Goal: Information Seeking & Learning: Learn about a topic

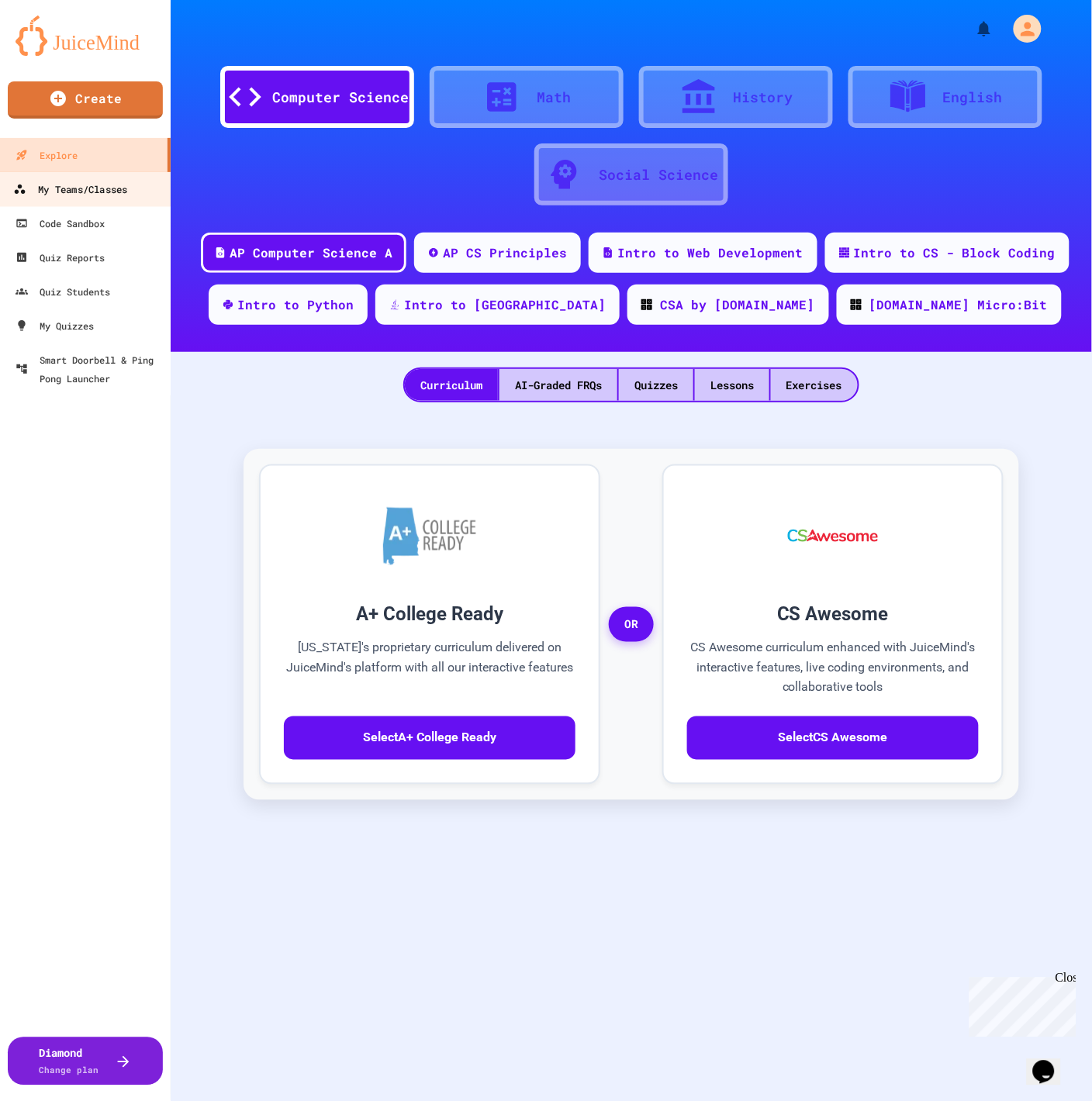
click at [66, 188] on div "My Teams/Classes" at bounding box center [70, 190] width 114 height 20
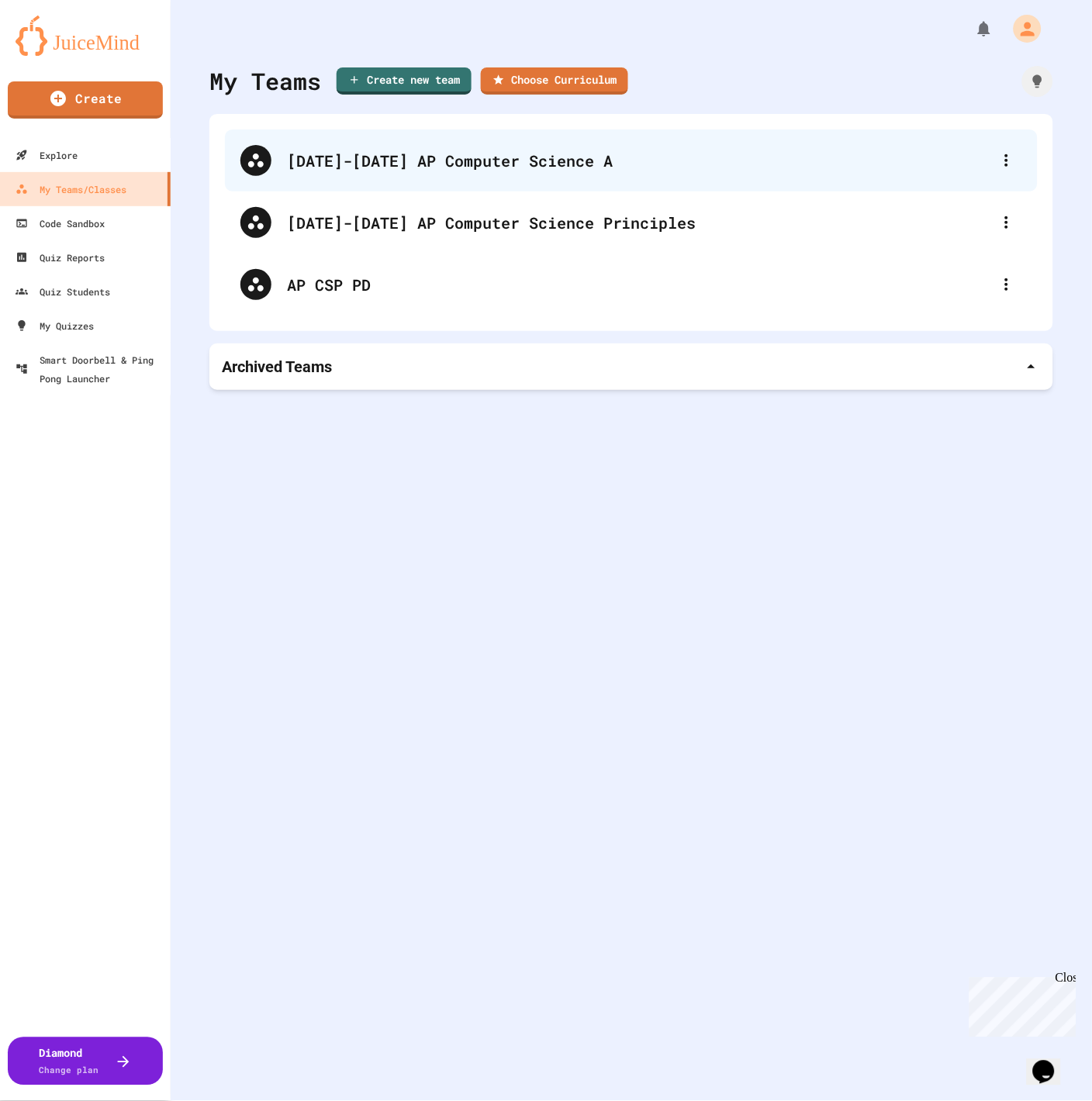
click at [487, 165] on div "[DATE]-[DATE] AP Computer Science A" at bounding box center [638, 161] width 704 height 24
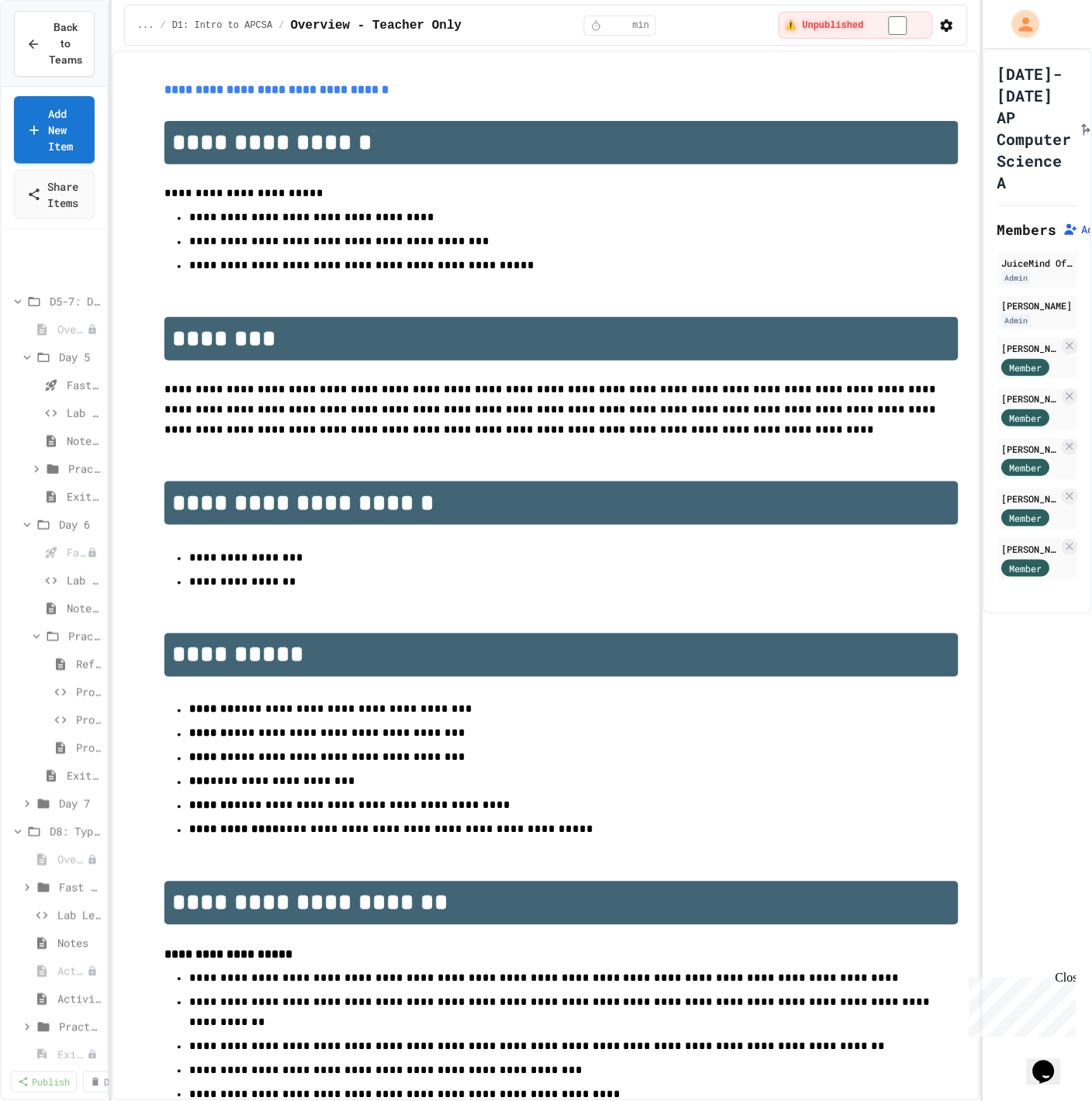
scroll to position [142, 0]
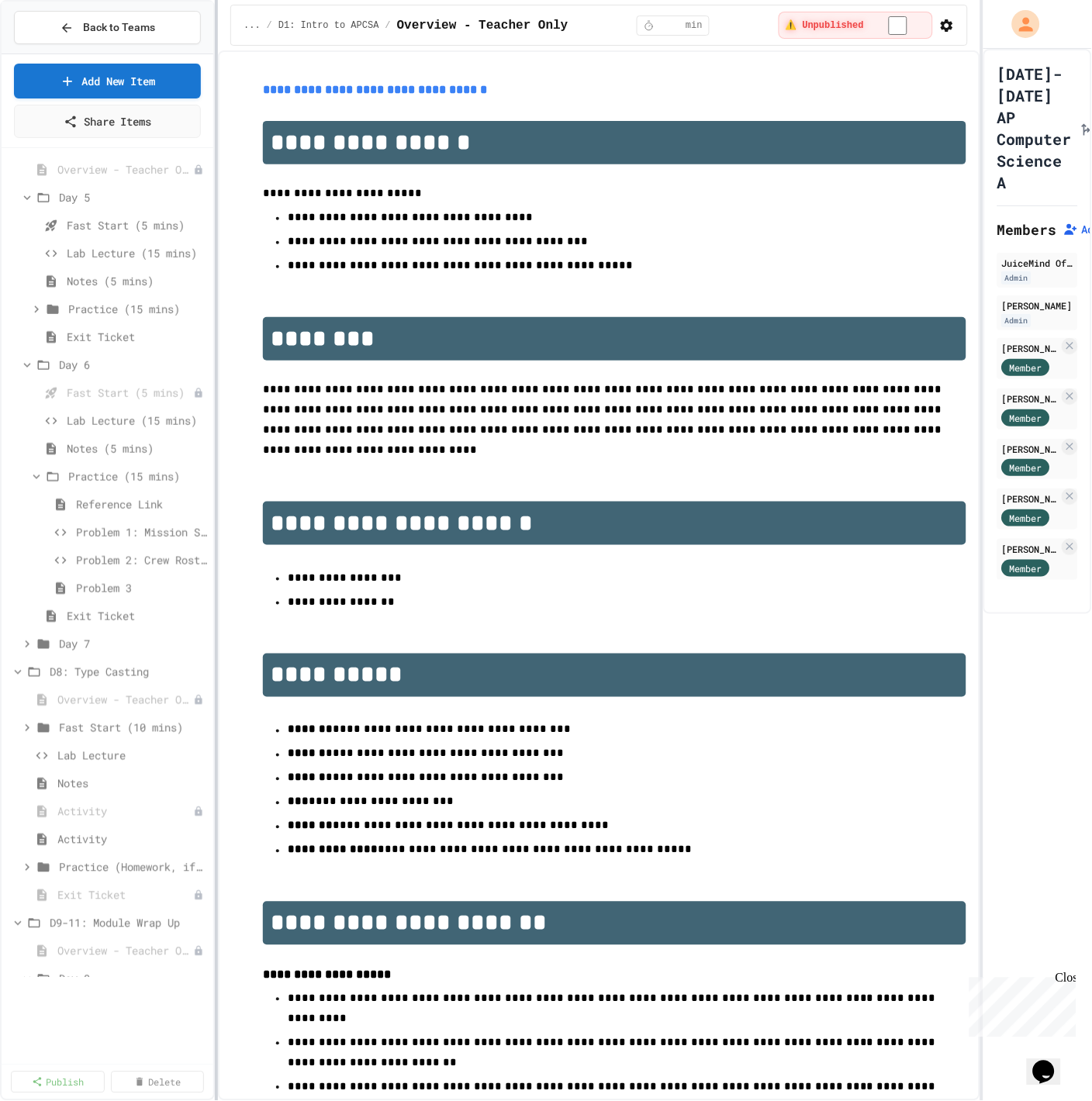
click at [216, 593] on div at bounding box center [216, 550] width 3 height 1101
click at [25, 362] on icon at bounding box center [27, 365] width 14 height 14
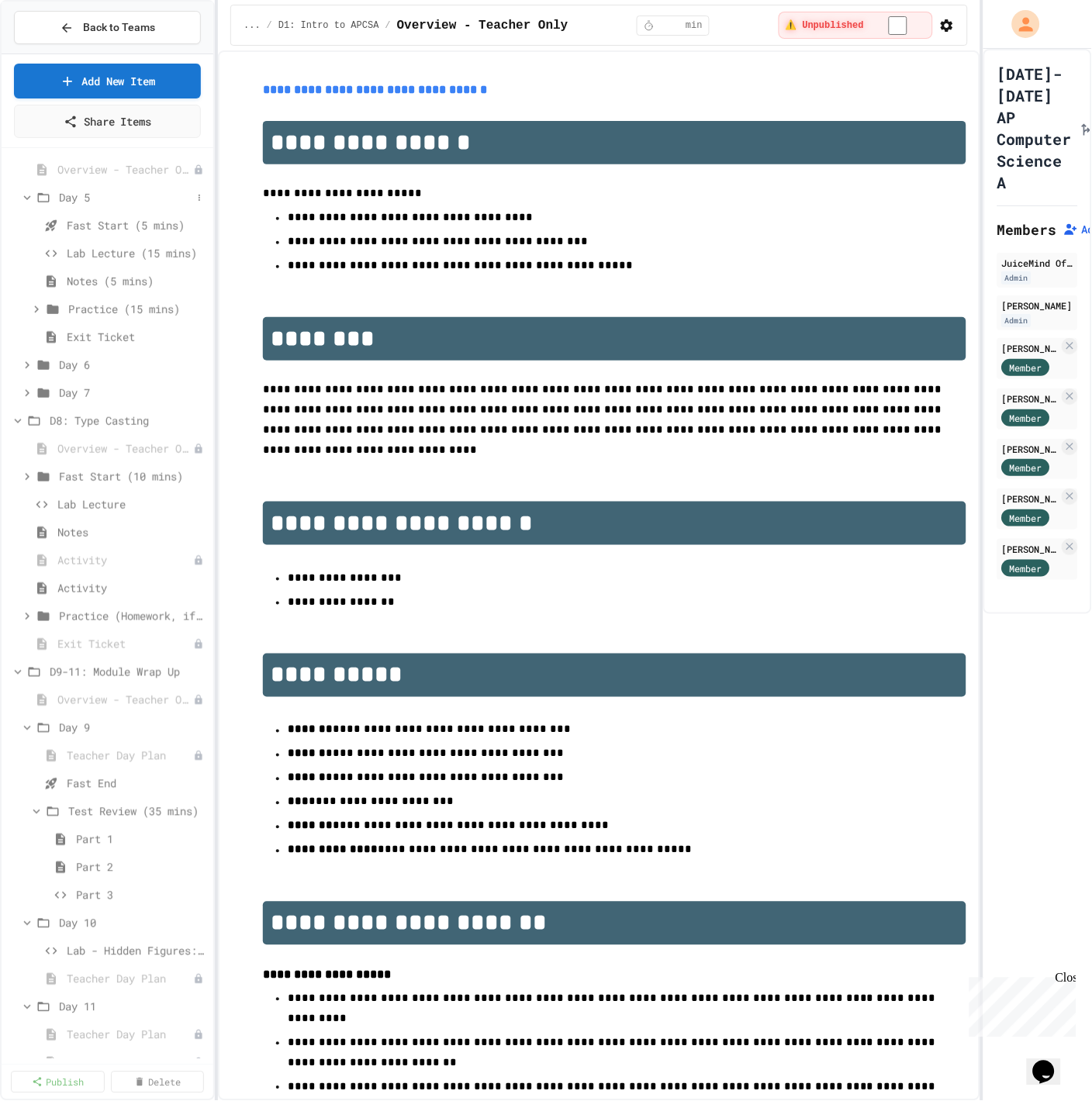
click at [31, 195] on icon at bounding box center [27, 198] width 14 height 14
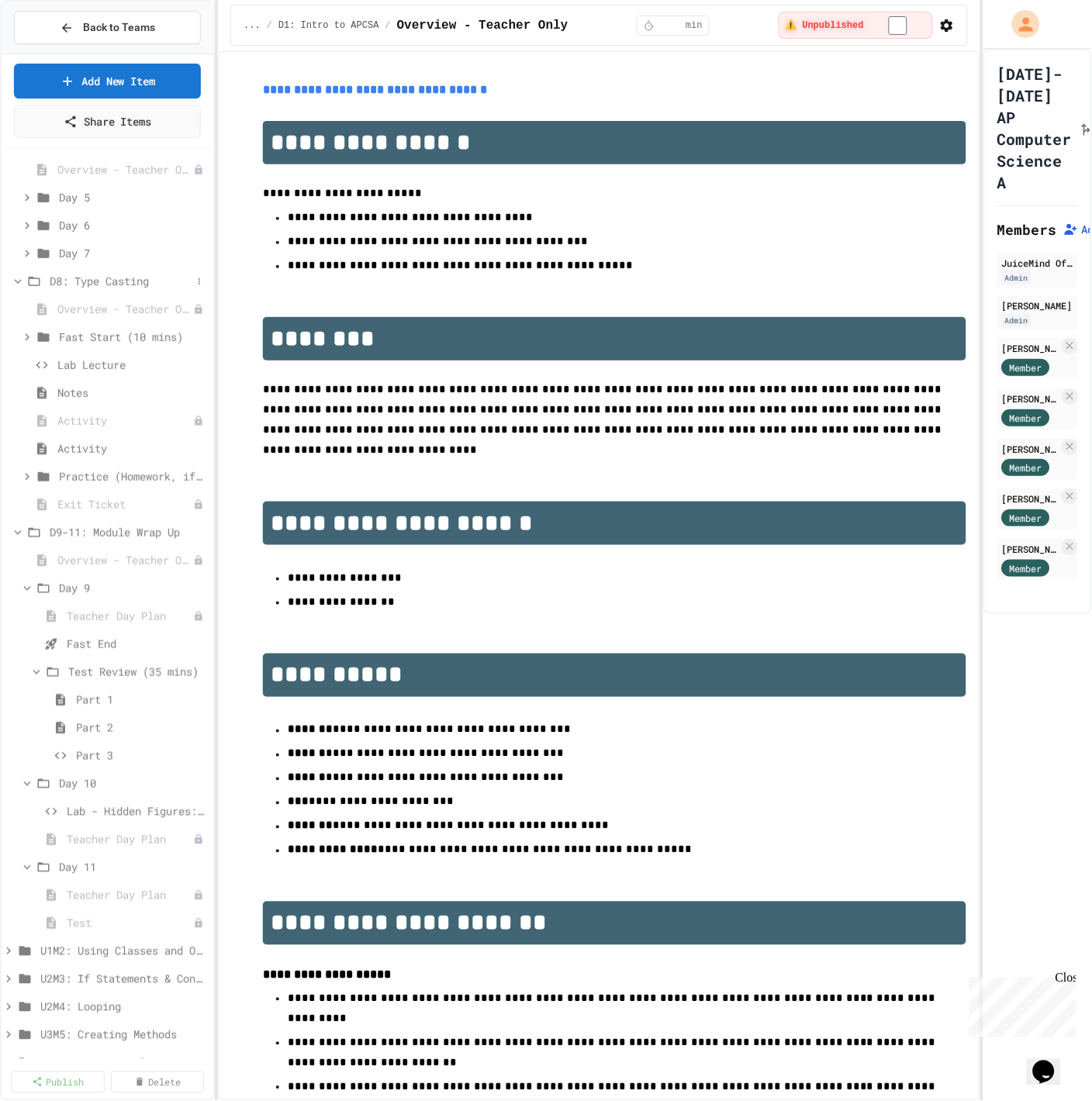
click at [18, 287] on icon at bounding box center [18, 282] width 14 height 14
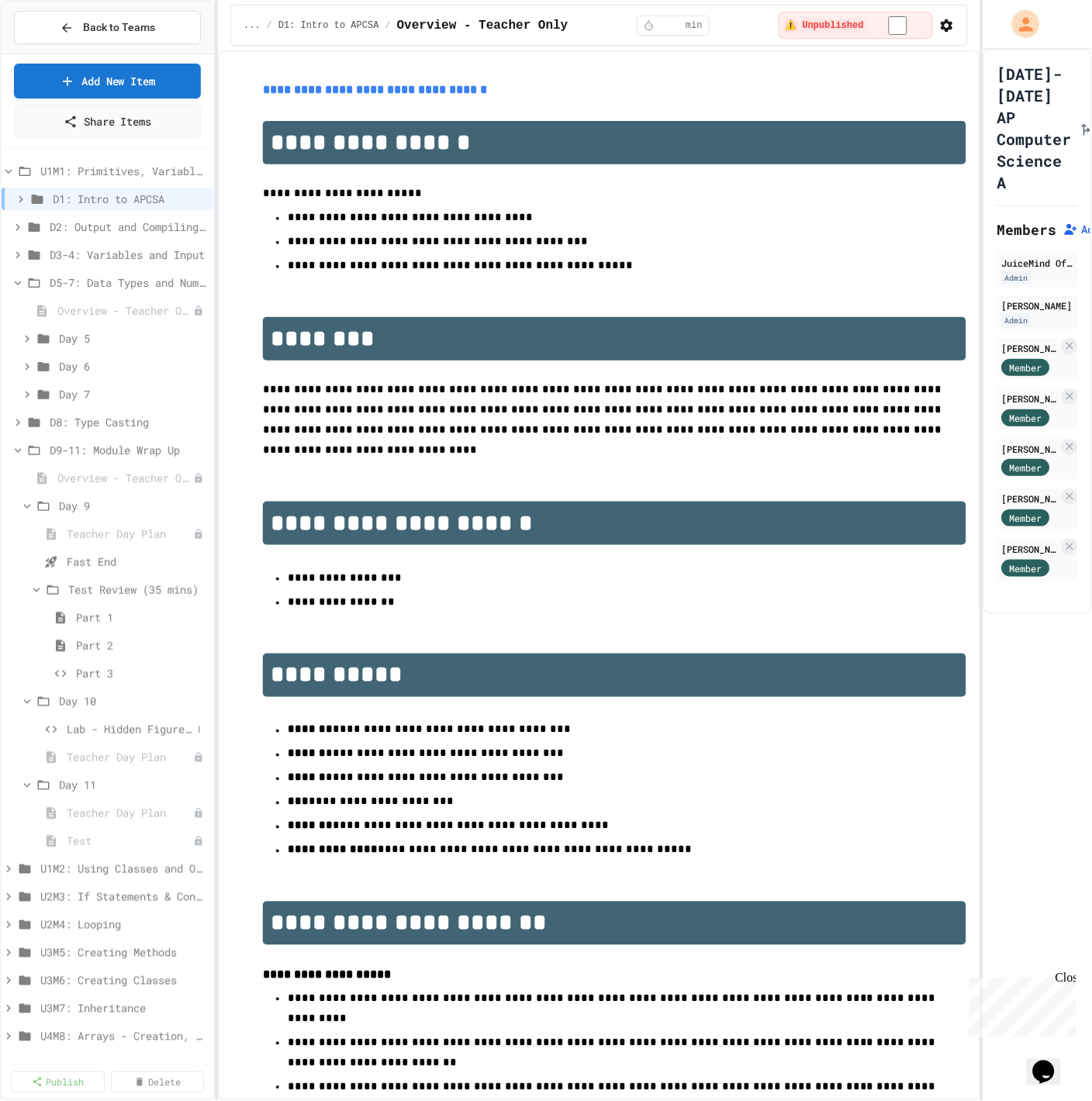
click at [127, 731] on span "Lab - Hidden Figures: Launch Weight Calculator" at bounding box center [129, 729] width 125 height 17
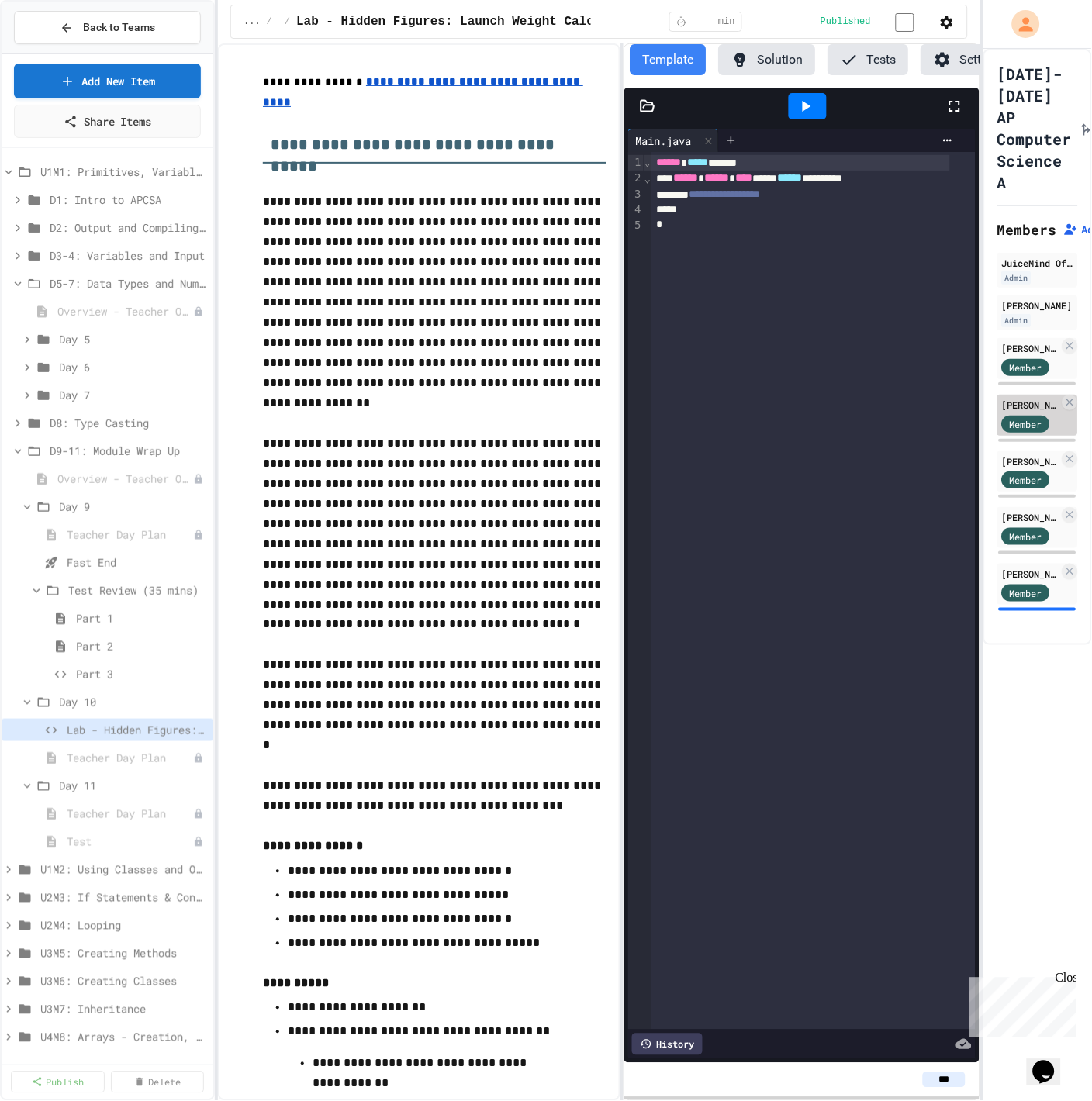
click at [786, 398] on div "[PERSON_NAME]" at bounding box center [1030, 405] width 57 height 14
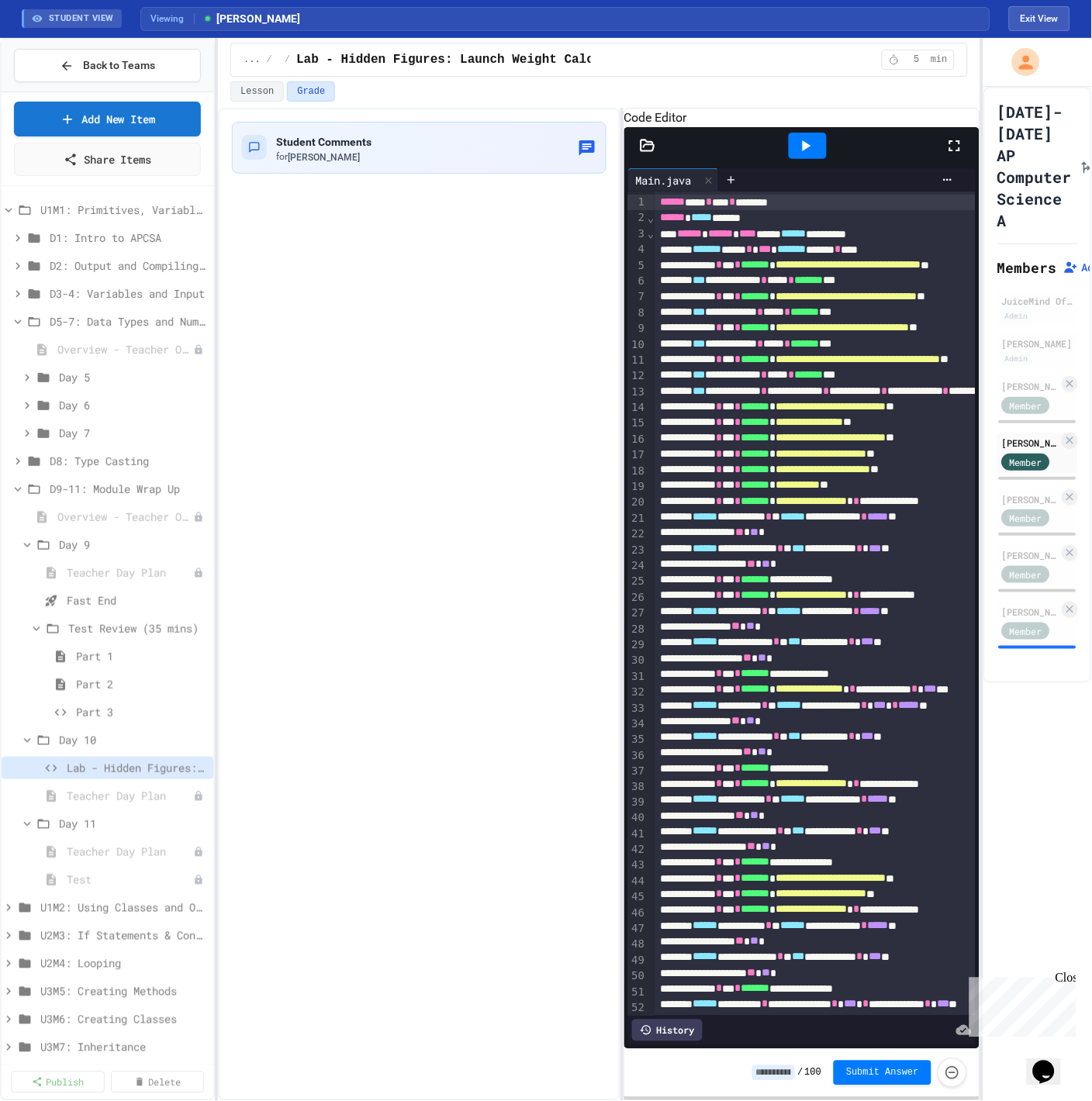
click at [786, 159] on div at bounding box center [807, 146] width 38 height 27
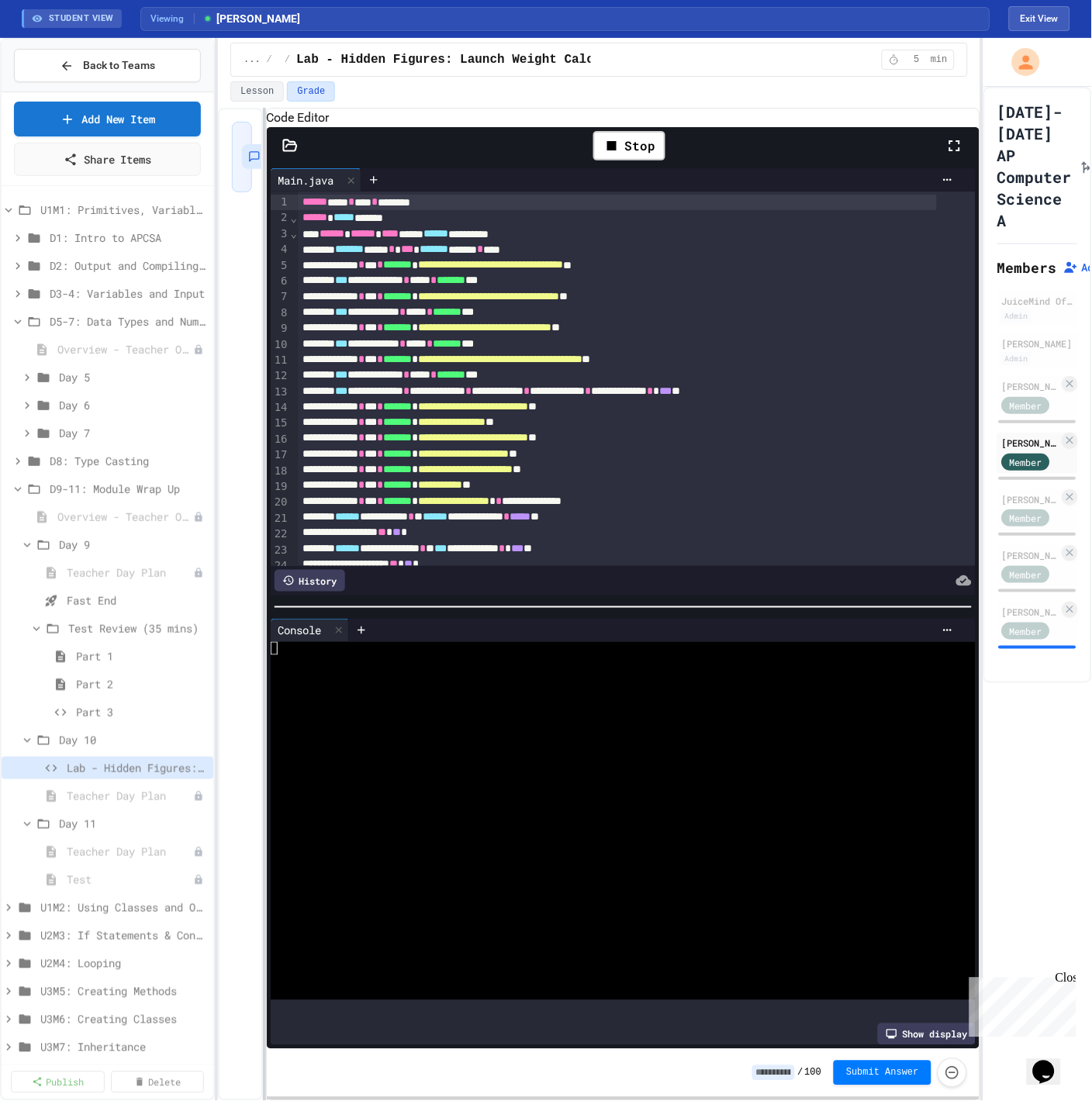
click at [263, 199] on div at bounding box center [264, 604] width 3 height 994
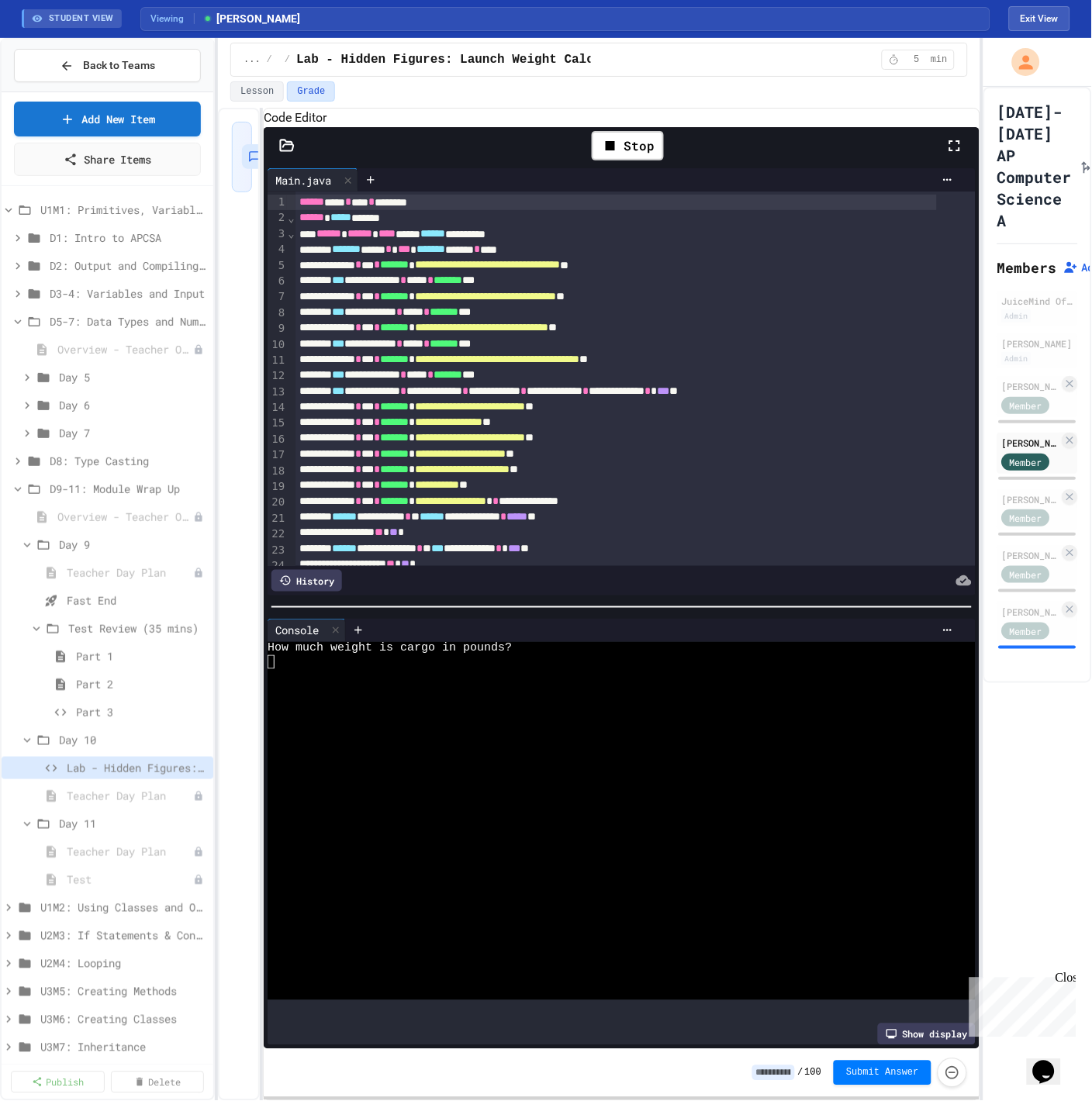
click at [414, 677] on div at bounding box center [606, 676] width 676 height 14
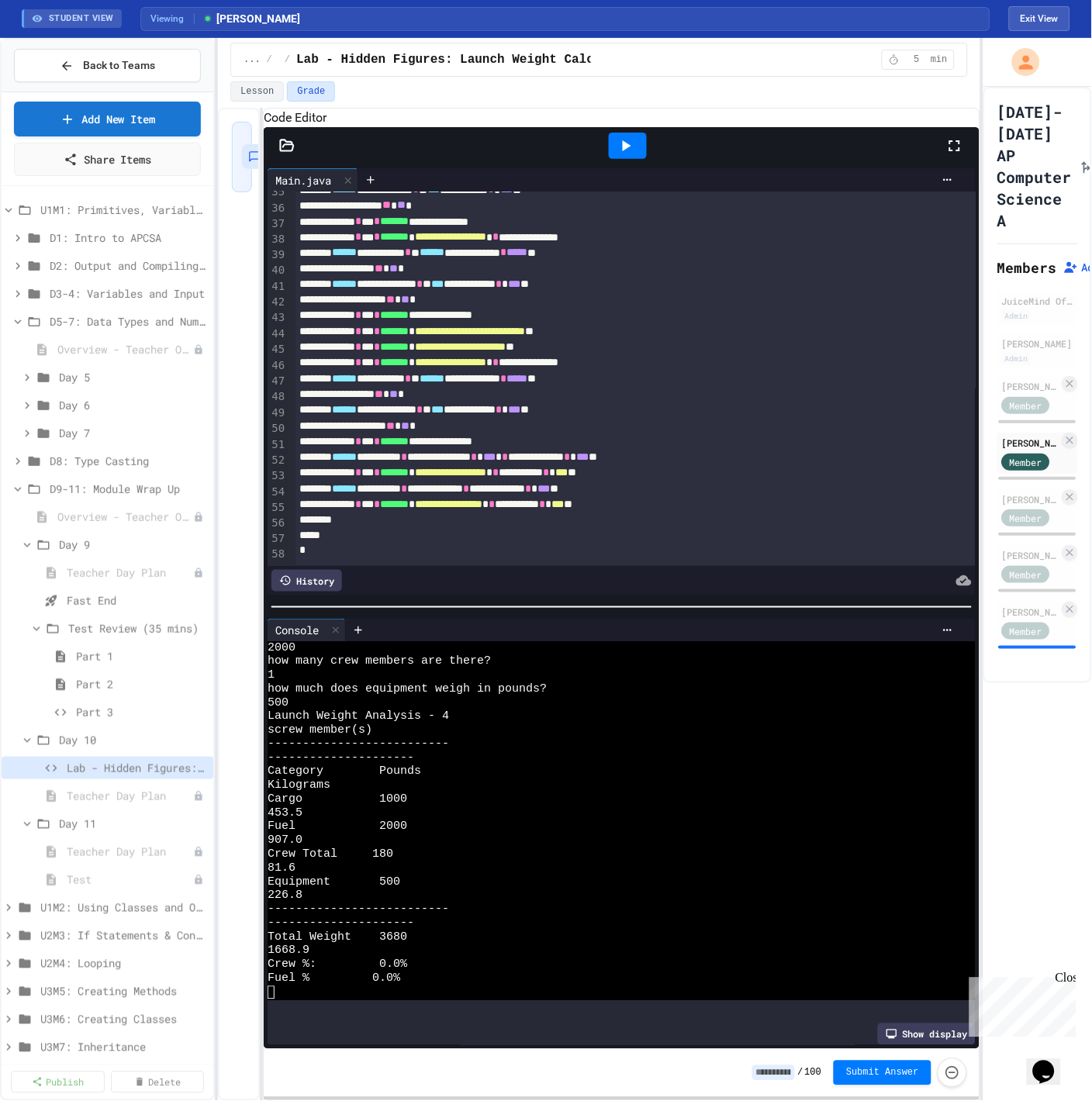
scroll to position [570, 0]
